Goal: Information Seeking & Learning: Understand process/instructions

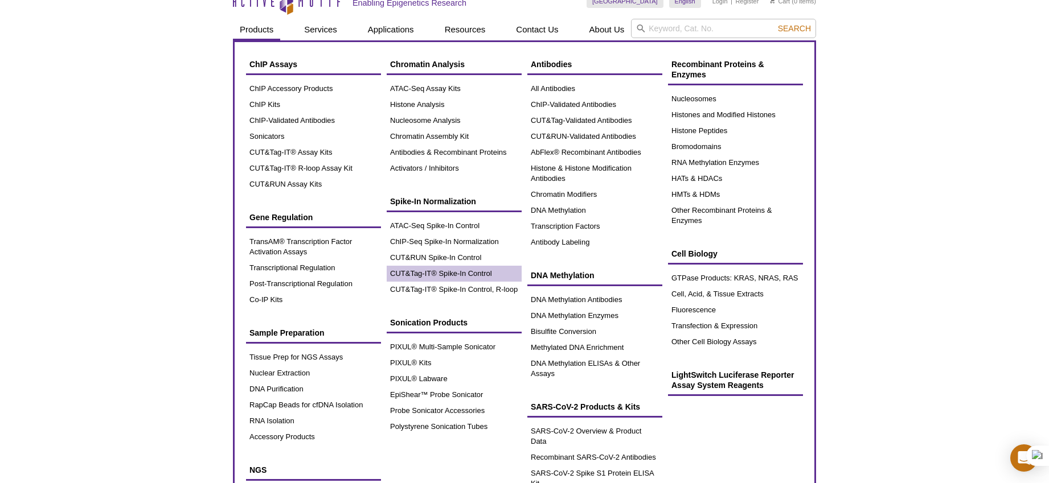
scroll to position [15, 0]
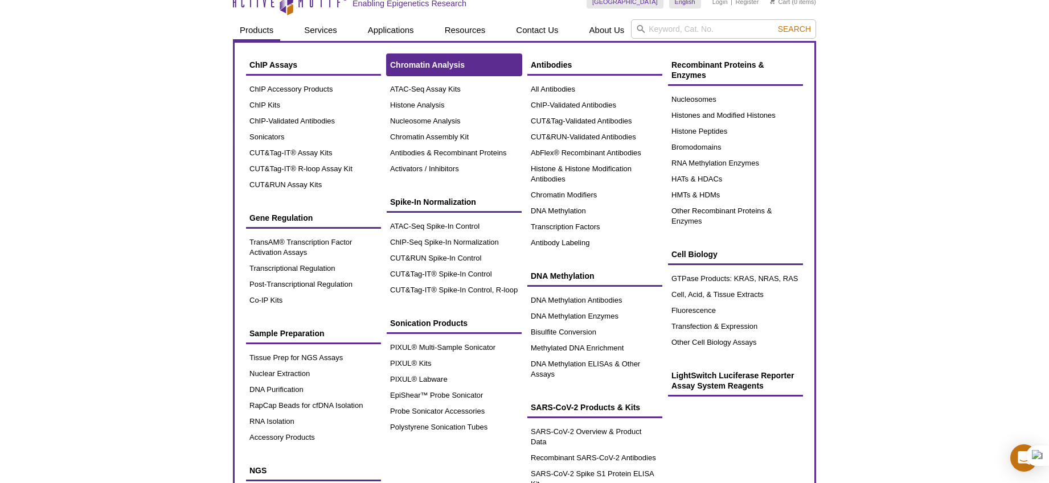
click at [438, 70] on link "Chromatin Analysis" at bounding box center [454, 65] width 135 height 22
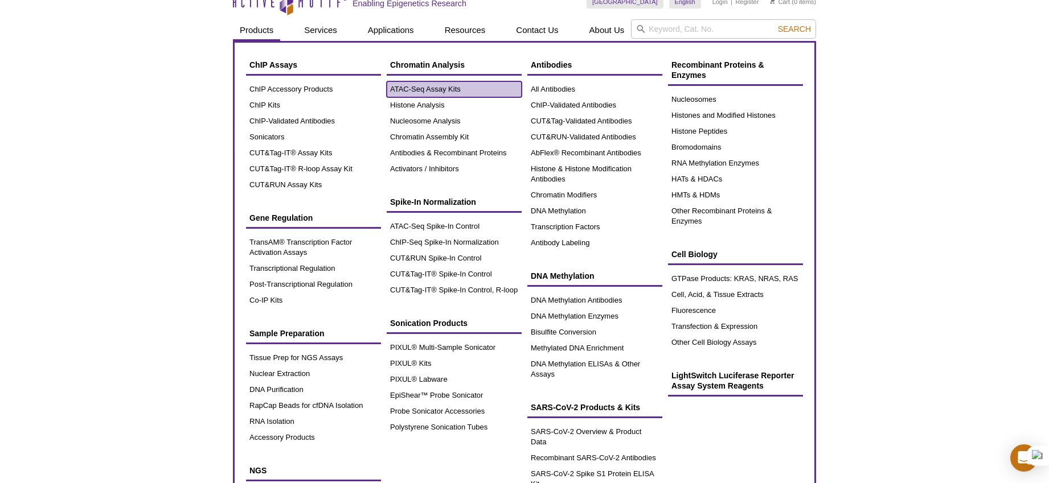
click at [421, 92] on link "ATAC-Seq Assay Kits" at bounding box center [454, 89] width 135 height 16
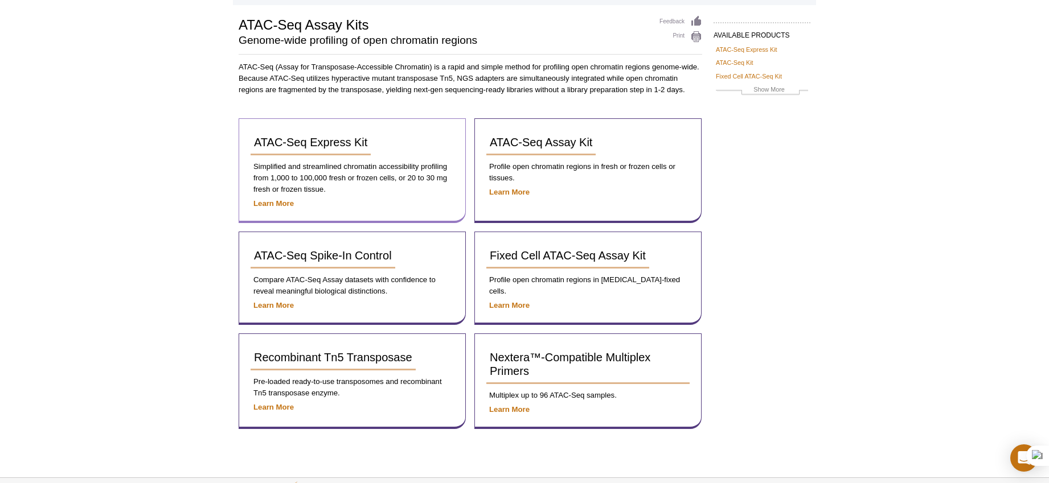
scroll to position [77, 0]
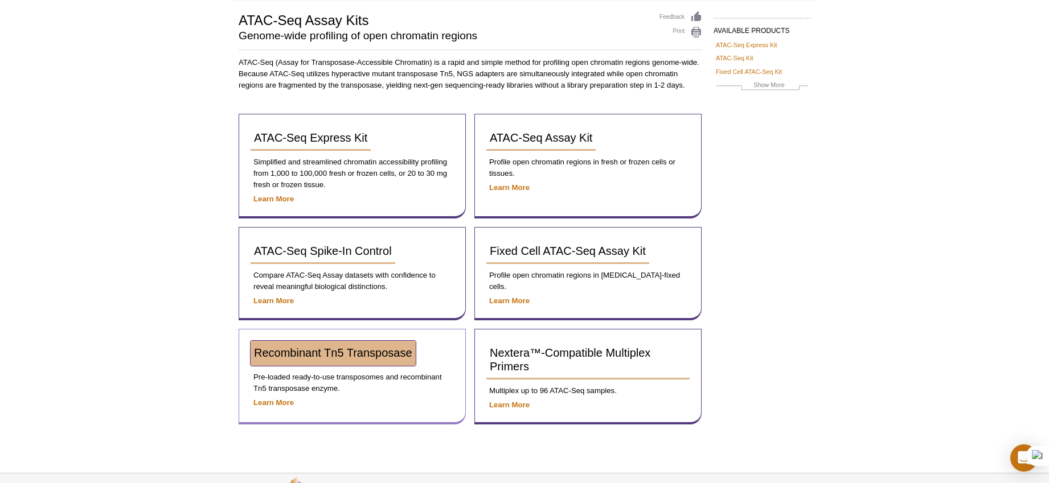
click at [369, 350] on span "Recombinant Tn5 Transposase" at bounding box center [333, 353] width 158 height 13
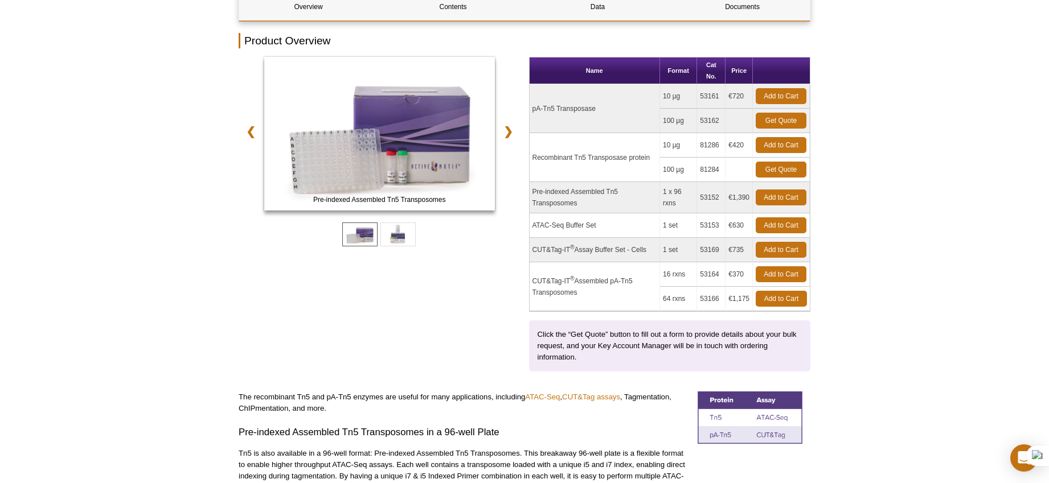
scroll to position [108, 0]
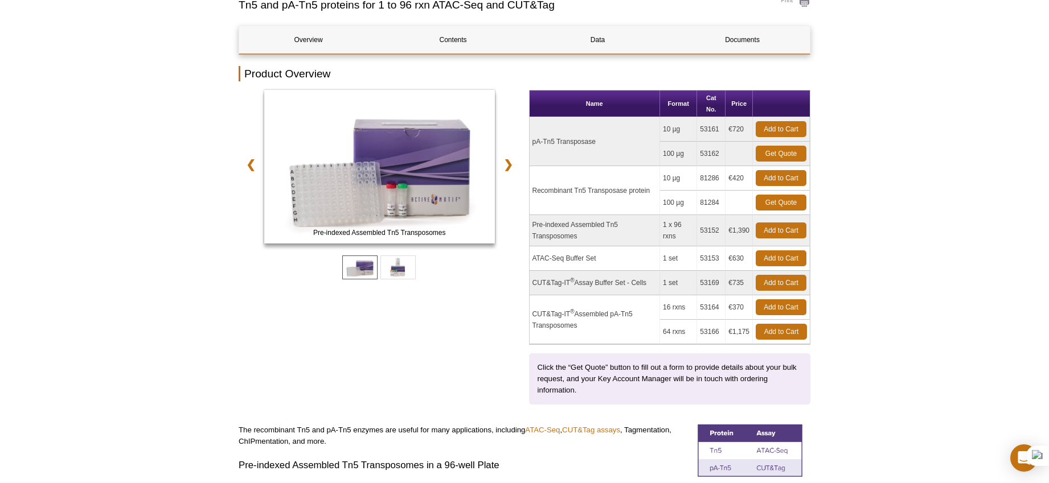
drag, startPoint x: 532, startPoint y: 142, endPoint x: 704, endPoint y: 207, distance: 184.3
click at [705, 208] on tbody "pA-Tn5 Transposase 10 µg 53161 €720 Add to Cart 100 µg 53162 Get Quote ®" at bounding box center [669, 230] width 281 height 227
click at [569, 322] on td "CUT&Tag-IT ® Assembled pA-Tn5 Transposomes" at bounding box center [594, 319] width 130 height 49
drag, startPoint x: 529, startPoint y: 221, endPoint x: 614, endPoint y: 242, distance: 87.4
click at [614, 242] on td "Pre-indexed Assembled Tn5 Transposomes" at bounding box center [594, 230] width 130 height 31
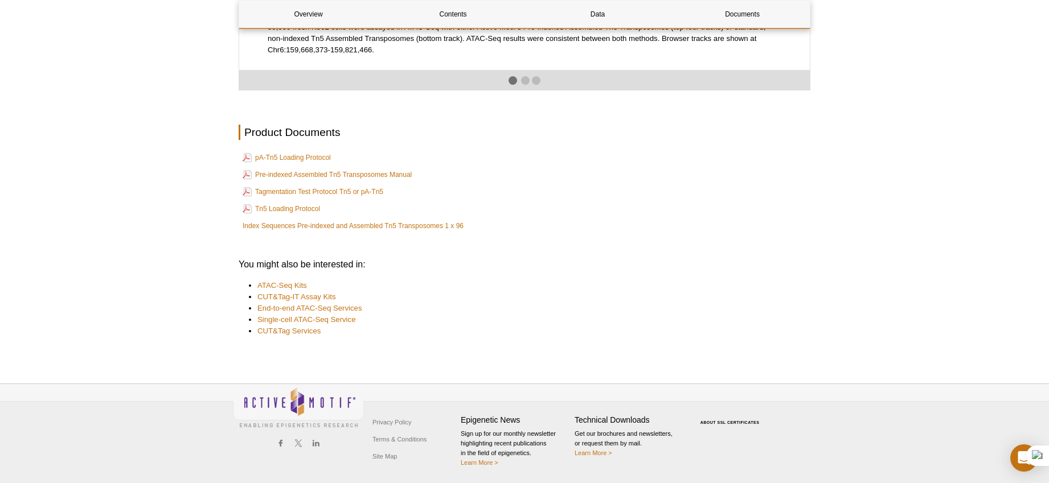
scroll to position [1986, 0]
click at [323, 182] on link "Pre-indexed Assembled Tn5 Transposomes Manual" at bounding box center [327, 175] width 169 height 14
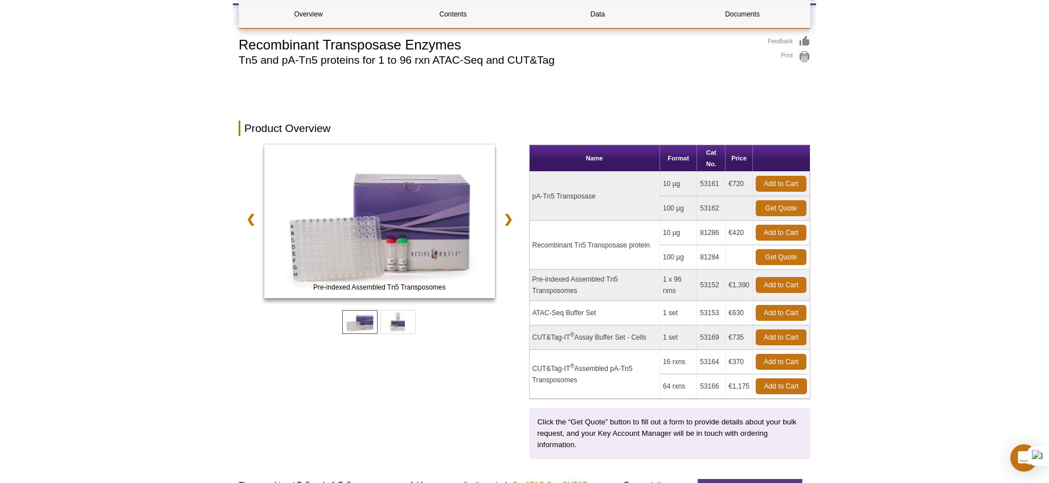
scroll to position [0, 0]
